Goal: Check status

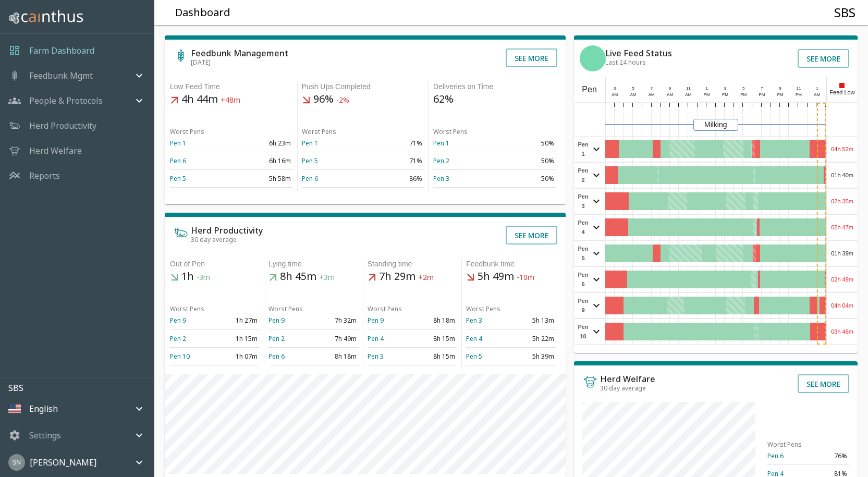
click at [852, 147] on div "04h 52m" at bounding box center [841, 149] width 31 height 25
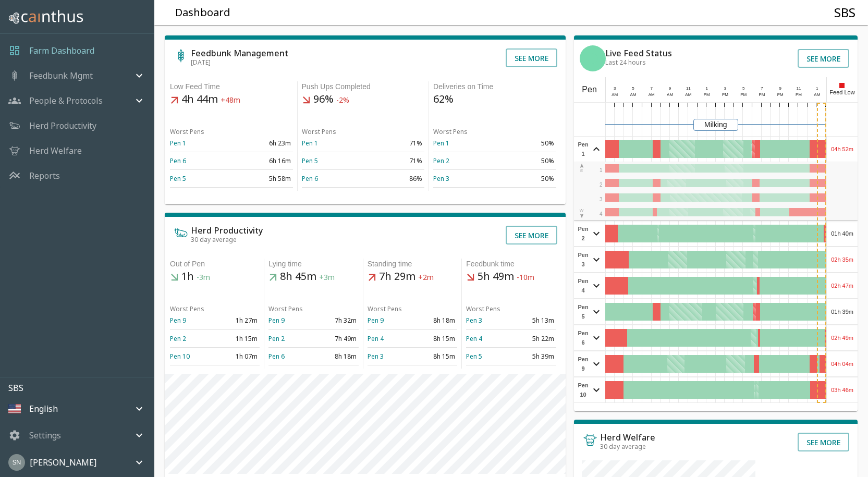
click at [852, 147] on div "04h 52m" at bounding box center [841, 149] width 31 height 25
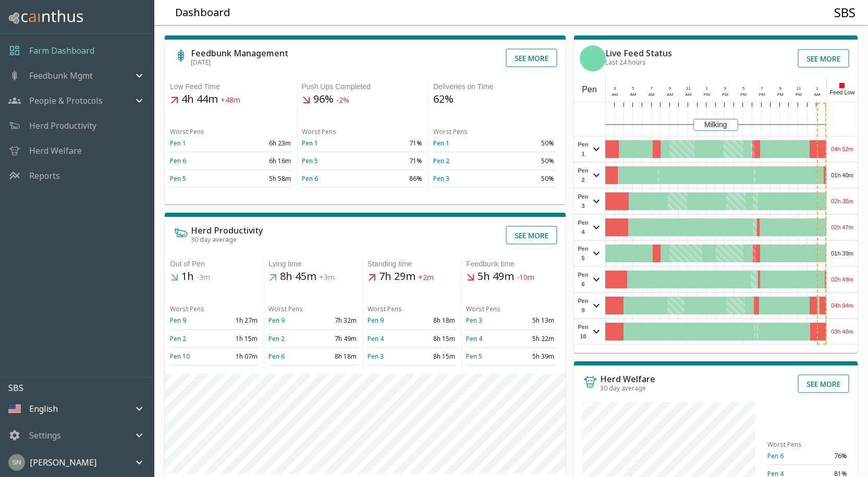
drag, startPoint x: 852, startPoint y: 147, endPoint x: 857, endPoint y: 144, distance: 5.6
click at [857, 144] on div "04h 52m" at bounding box center [841, 149] width 31 height 25
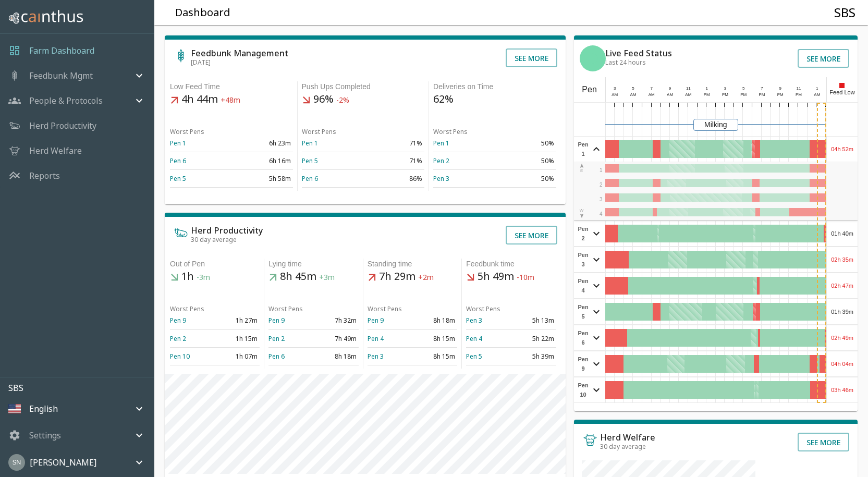
click at [859, 146] on div "Feedbunk Management [DATE] See more Low Feed Time 4h 44m +48m Worst Pens Pen 1 …" at bounding box center [507, 352] width 722 height 671
click at [849, 146] on div "04h 52m" at bounding box center [841, 149] width 31 height 25
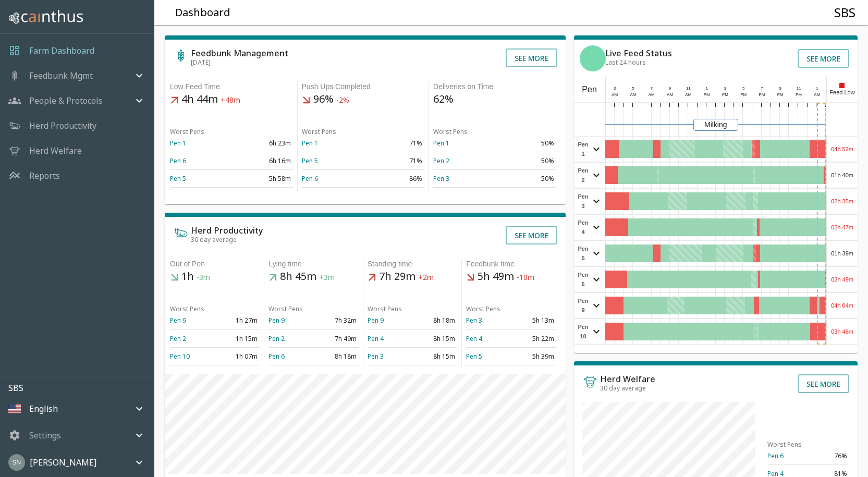
click at [850, 178] on div "01h 40m" at bounding box center [841, 175] width 31 height 25
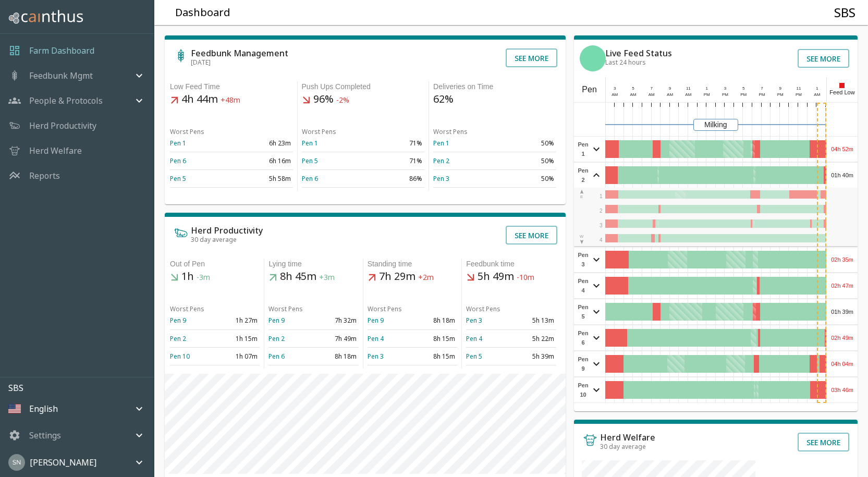
click at [850, 178] on div "01h 40m" at bounding box center [841, 175] width 31 height 25
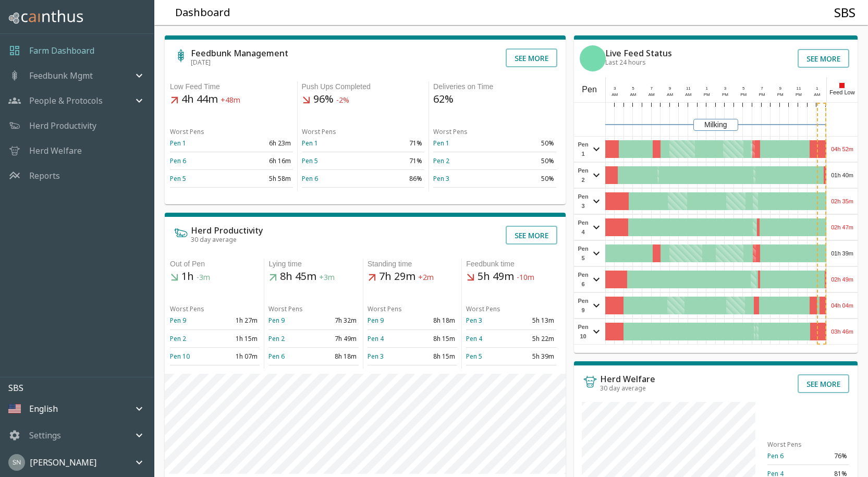
click at [847, 200] on div "02h 35m" at bounding box center [841, 201] width 31 height 25
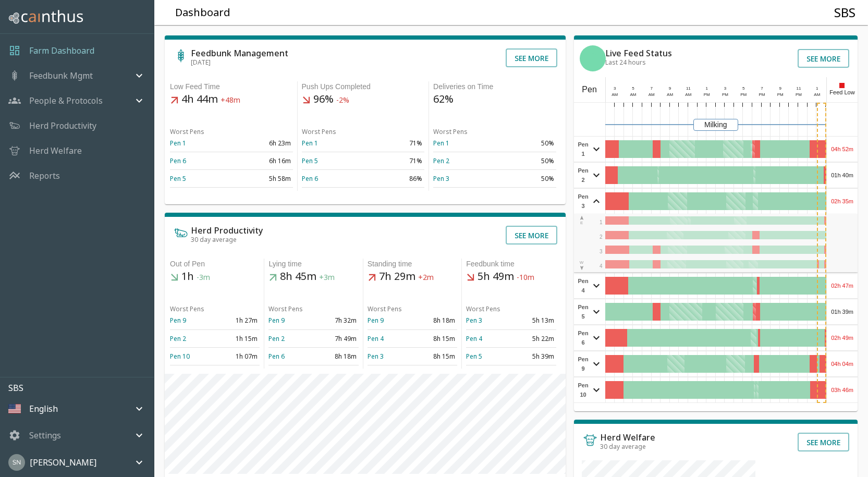
click at [847, 199] on div "02h 35m" at bounding box center [841, 201] width 31 height 25
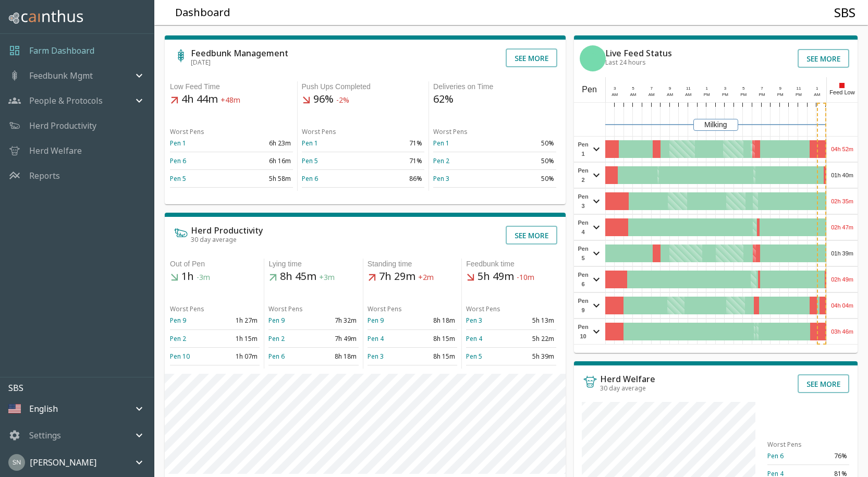
click at [847, 227] on div "02h 47m" at bounding box center [841, 227] width 31 height 25
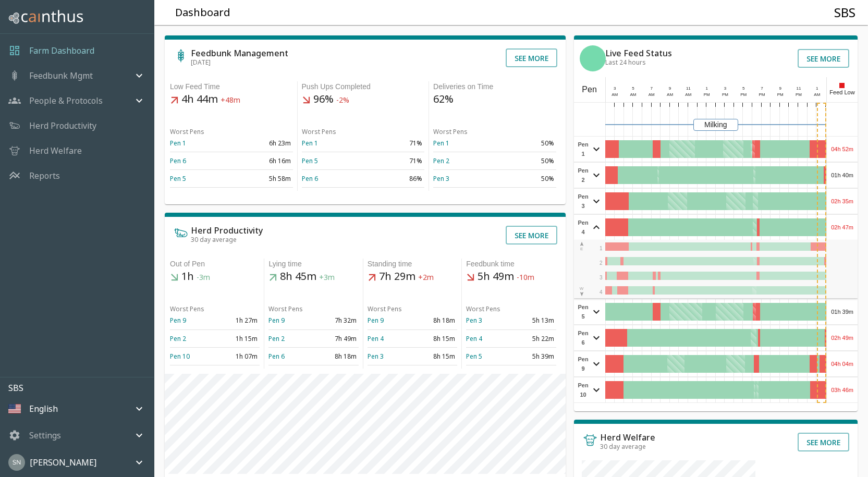
click at [847, 225] on div "02h 47m" at bounding box center [841, 227] width 31 height 25
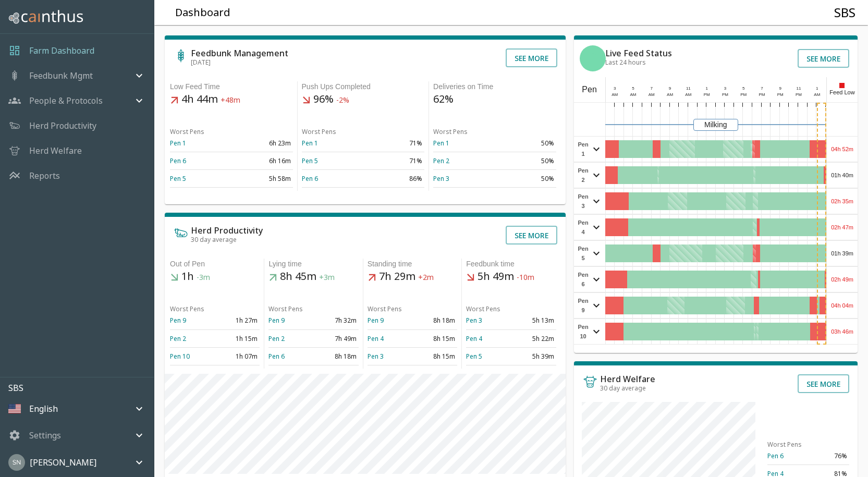
click at [848, 259] on div "01h 39m" at bounding box center [841, 253] width 31 height 25
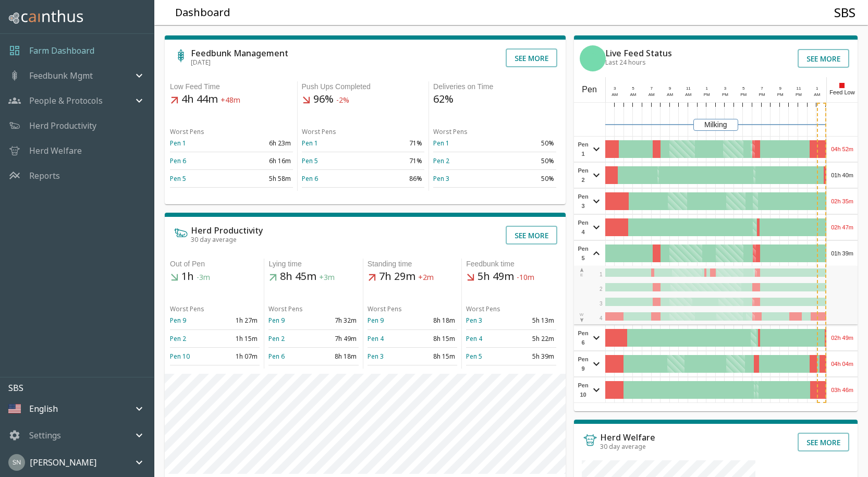
click at [848, 258] on div "01h 39m" at bounding box center [841, 253] width 31 height 25
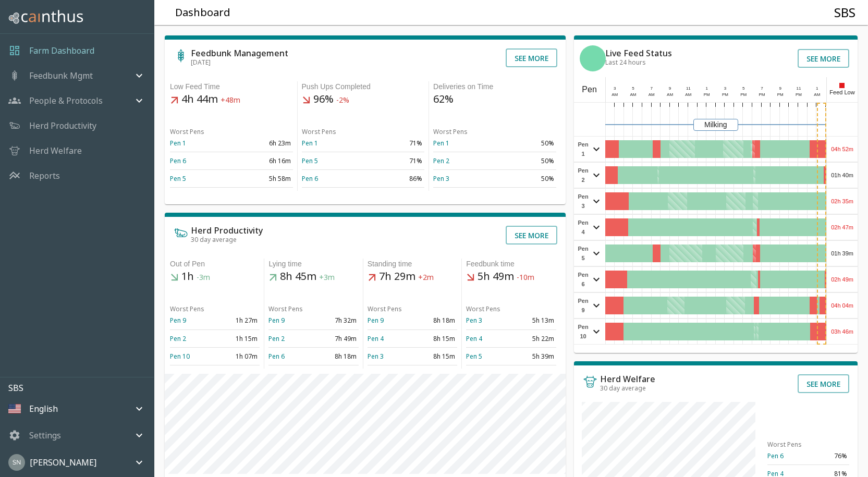
click at [845, 285] on div "02h 49m" at bounding box center [841, 279] width 31 height 25
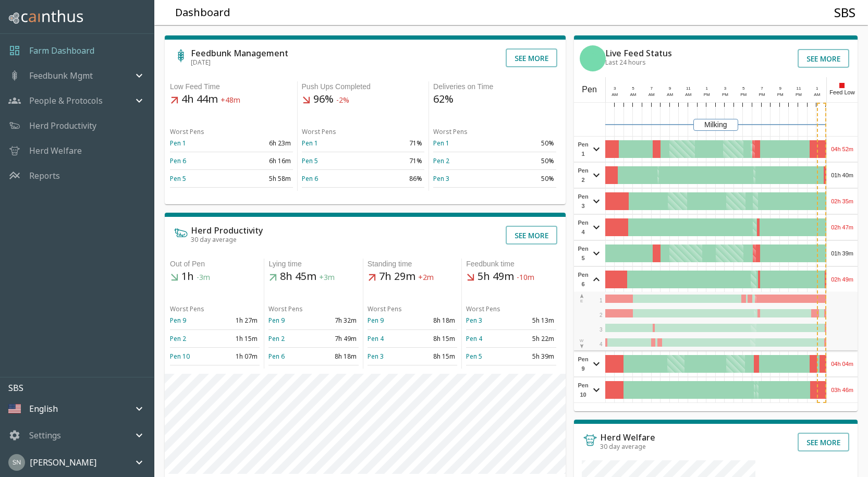
click at [845, 285] on div "02h 49m" at bounding box center [841, 279] width 31 height 25
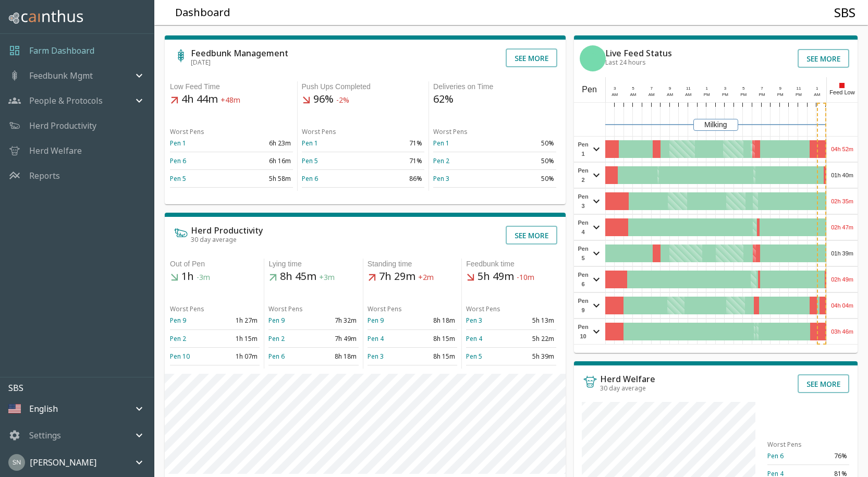
click at [850, 308] on div "04h 04m" at bounding box center [841, 305] width 31 height 25
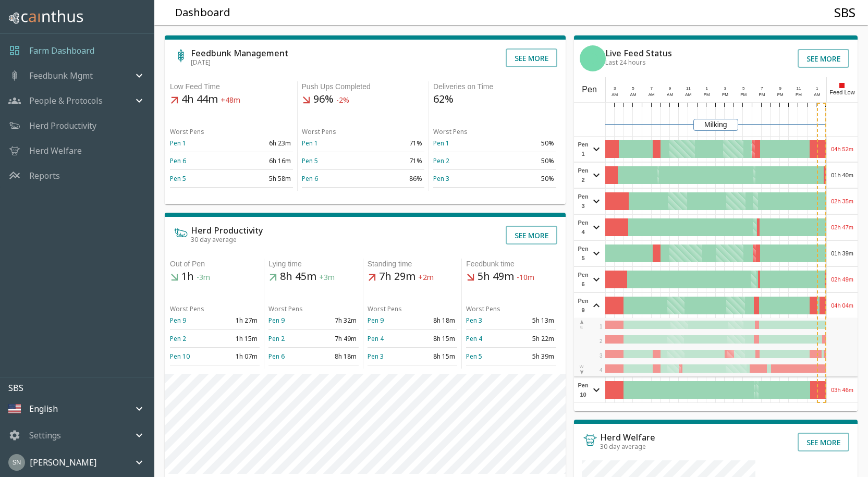
click at [850, 308] on div "04h 04m" at bounding box center [841, 305] width 31 height 25
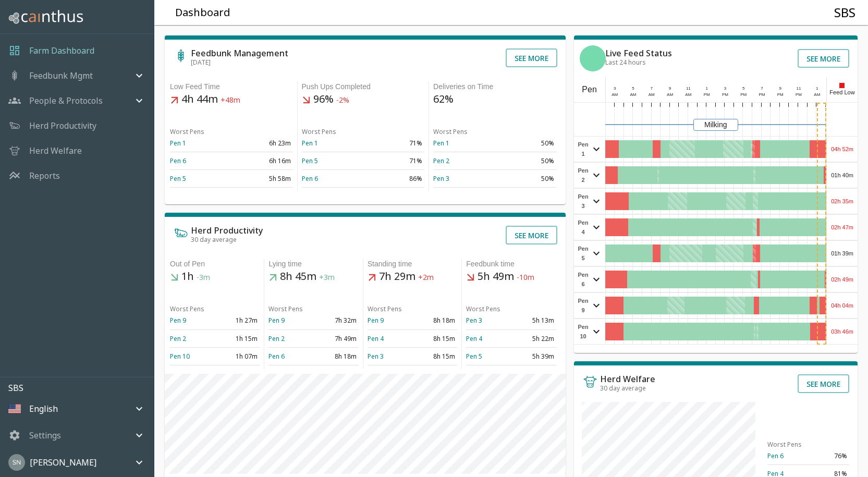
click at [849, 330] on div "03h 46m" at bounding box center [841, 331] width 31 height 25
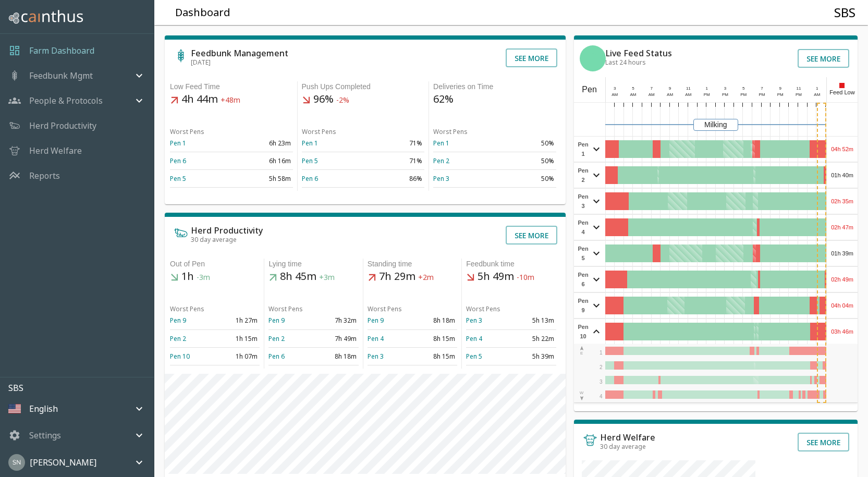
click at [849, 330] on div "03h 46m" at bounding box center [841, 331] width 31 height 25
